Goal: Book appointment/travel/reservation

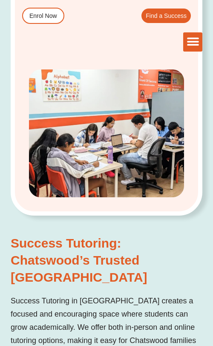
scroll to position [572, 0]
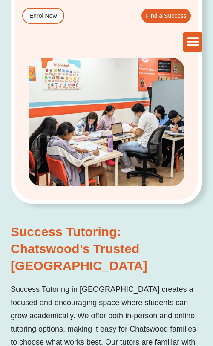
click at [115, 234] on h2 "Success Tutoring: Chatswood’s Trusted [GEOGRAPHIC_DATA]" at bounding box center [107, 248] width 192 height 51
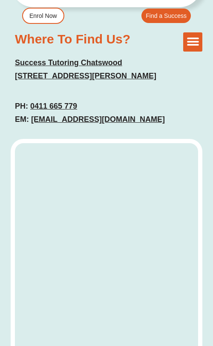
scroll to position [2351, 0]
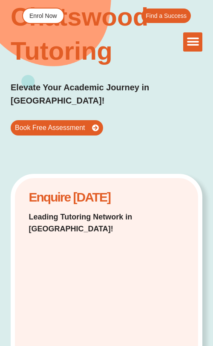
scroll to position [158, 0]
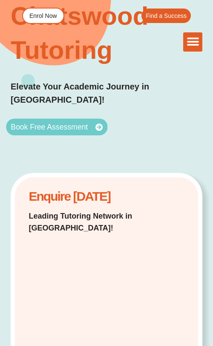
click at [78, 119] on link "Book Free Assessment" at bounding box center [56, 126] width 101 height 17
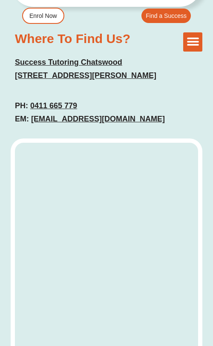
scroll to position [2351, 0]
